Goal: Task Accomplishment & Management: Complete application form

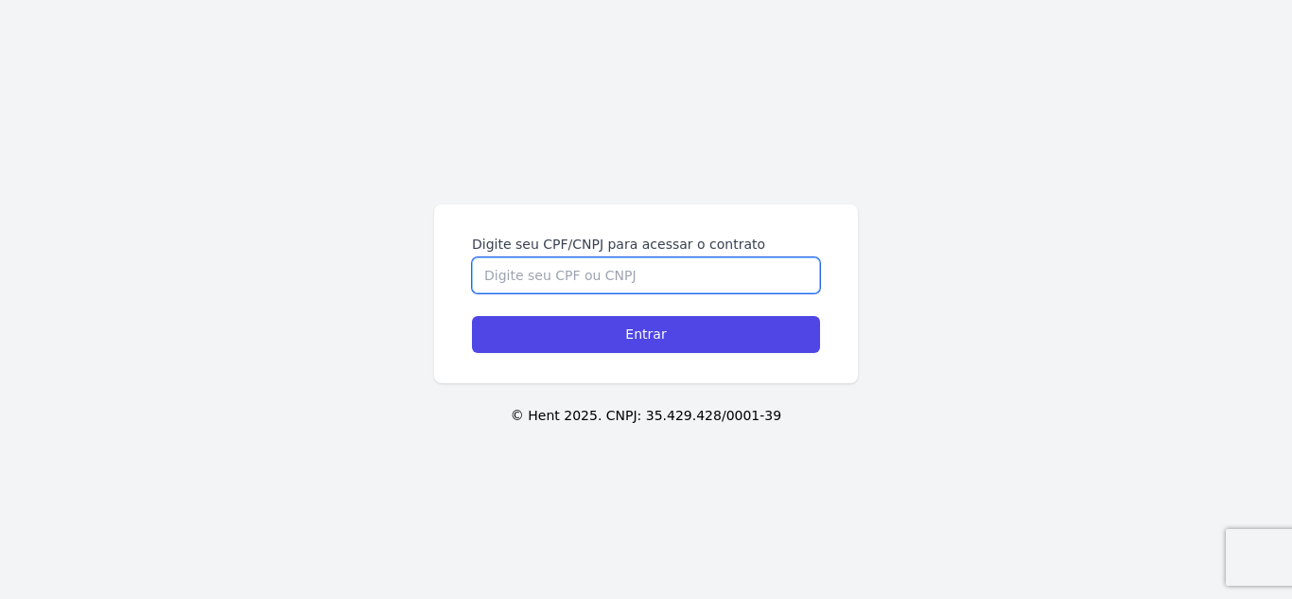
click at [521, 277] on input "Digite seu CPF/CNPJ para acessar o contrato" at bounding box center [646, 275] width 348 height 36
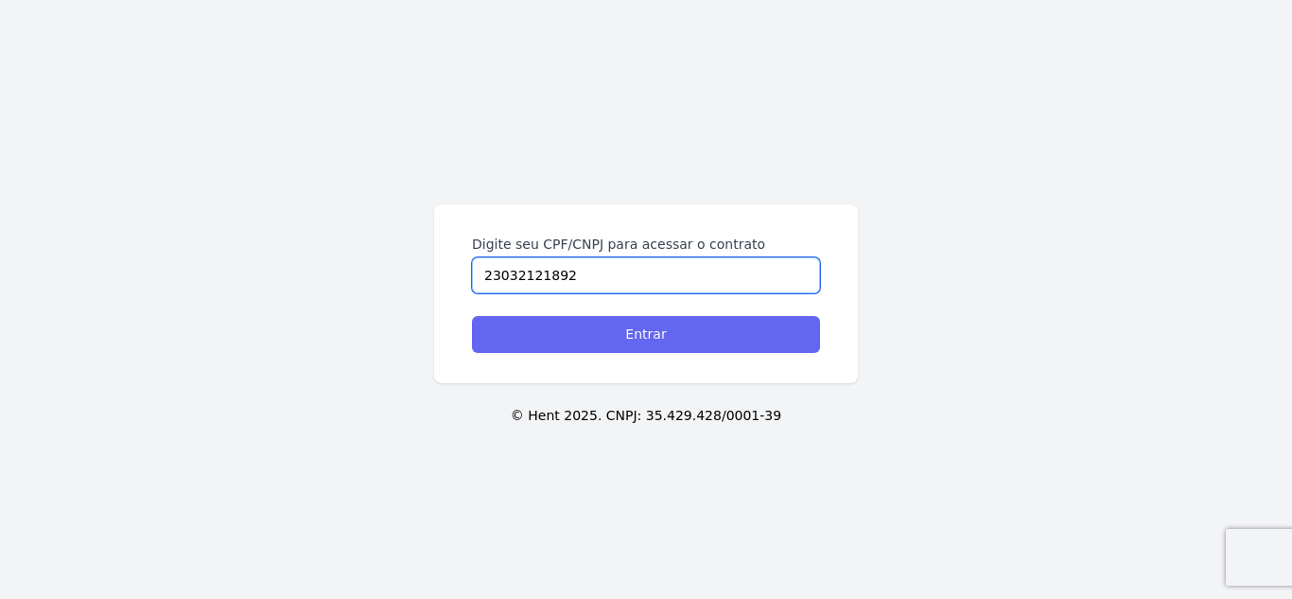
type input "23032121892"
click at [535, 326] on input "Entrar" at bounding box center [646, 334] width 348 height 37
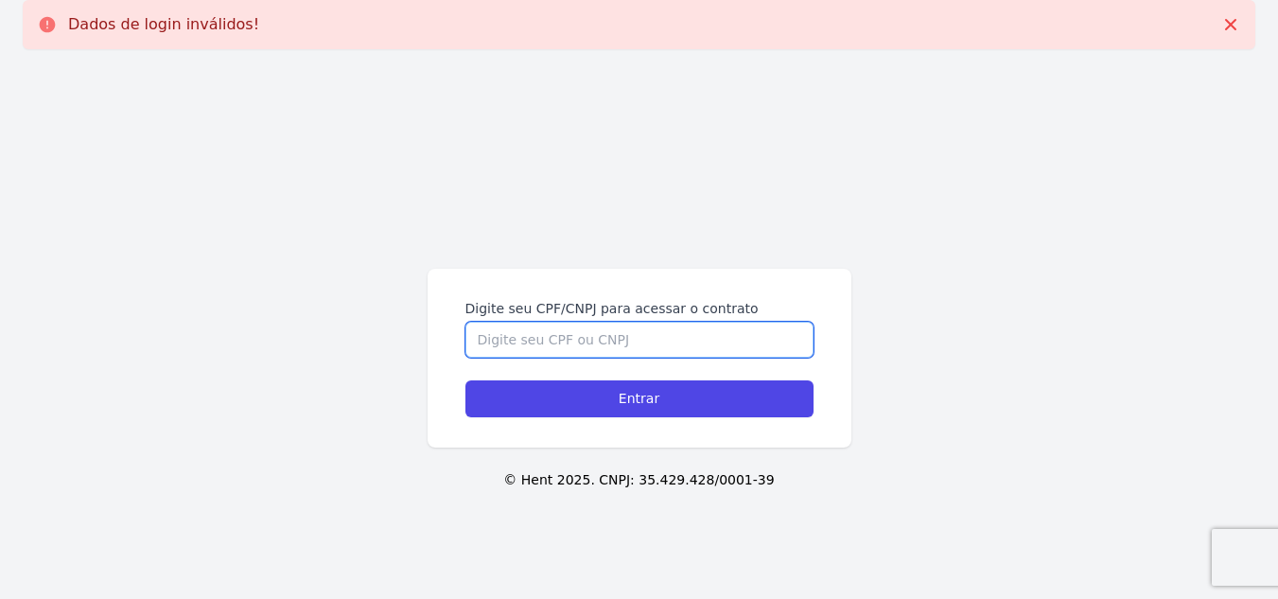
drag, startPoint x: 0, startPoint y: 0, endPoint x: 535, endPoint y: 326, distance: 627.1
click at [535, 326] on input "Digite seu CPF/CNPJ para acessar o contrato" at bounding box center [639, 340] width 348 height 36
type input "23032121892"
click at [465, 380] on input "Entrar" at bounding box center [639, 398] width 348 height 37
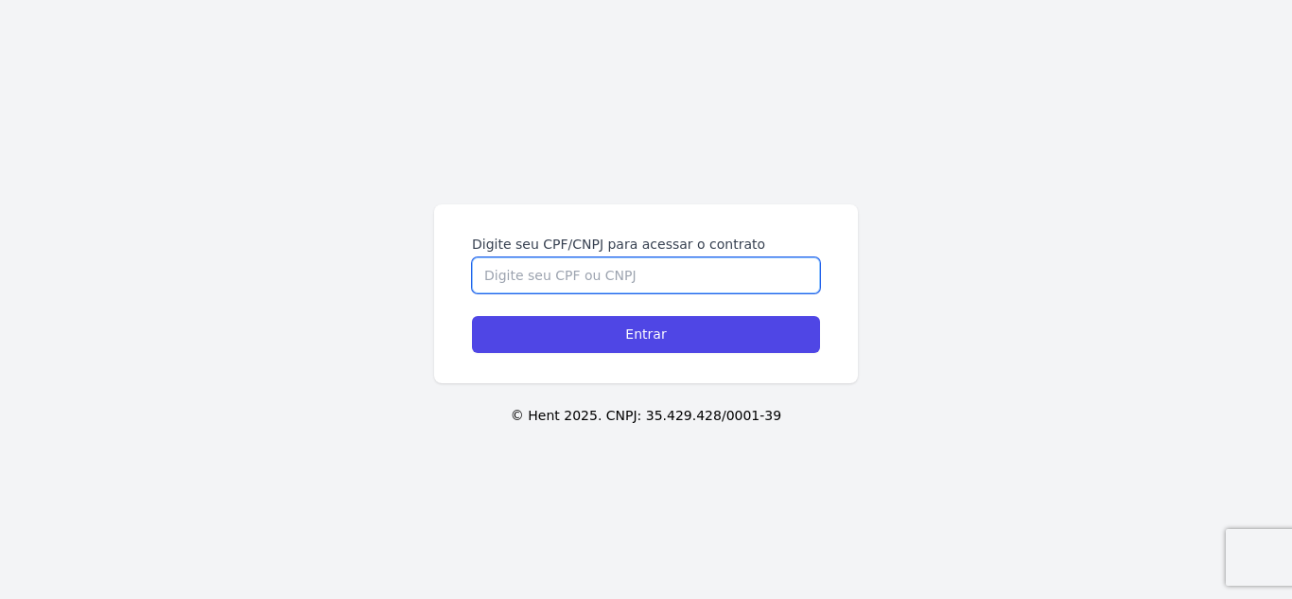
click at [607, 288] on input "Digite seu CPF/CNPJ para acessar o contrato" at bounding box center [646, 275] width 348 height 36
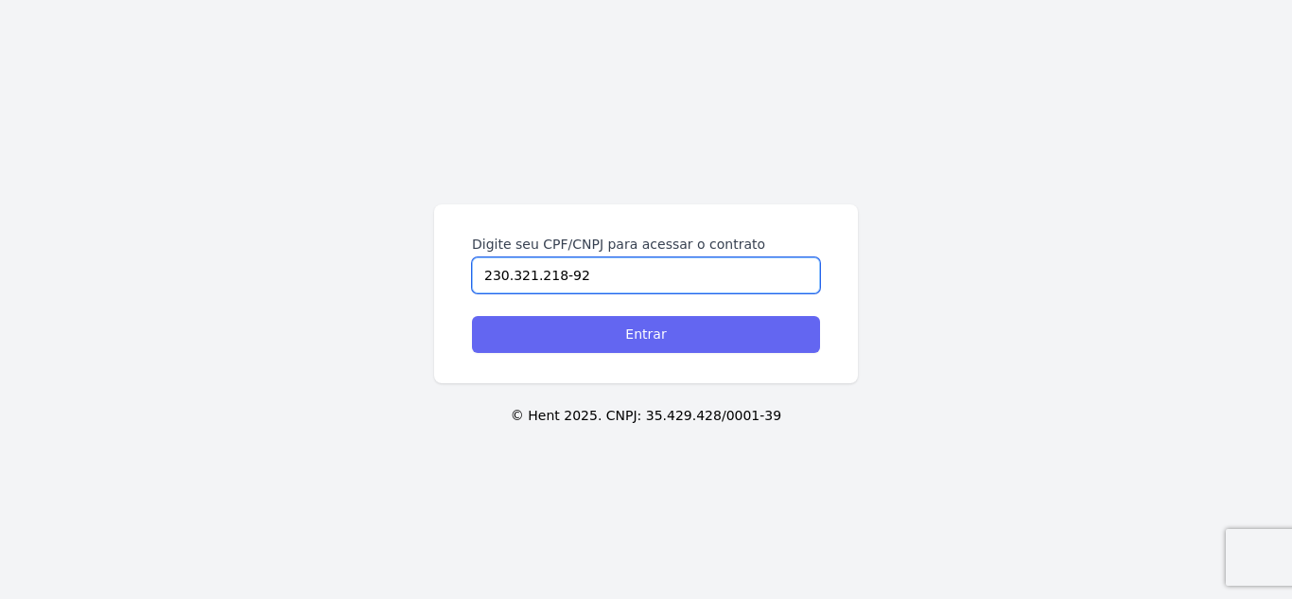
type input "230.321.218-92"
click at [629, 333] on input "Entrar" at bounding box center [646, 334] width 348 height 37
